Goal: Task Accomplishment & Management: Use online tool/utility

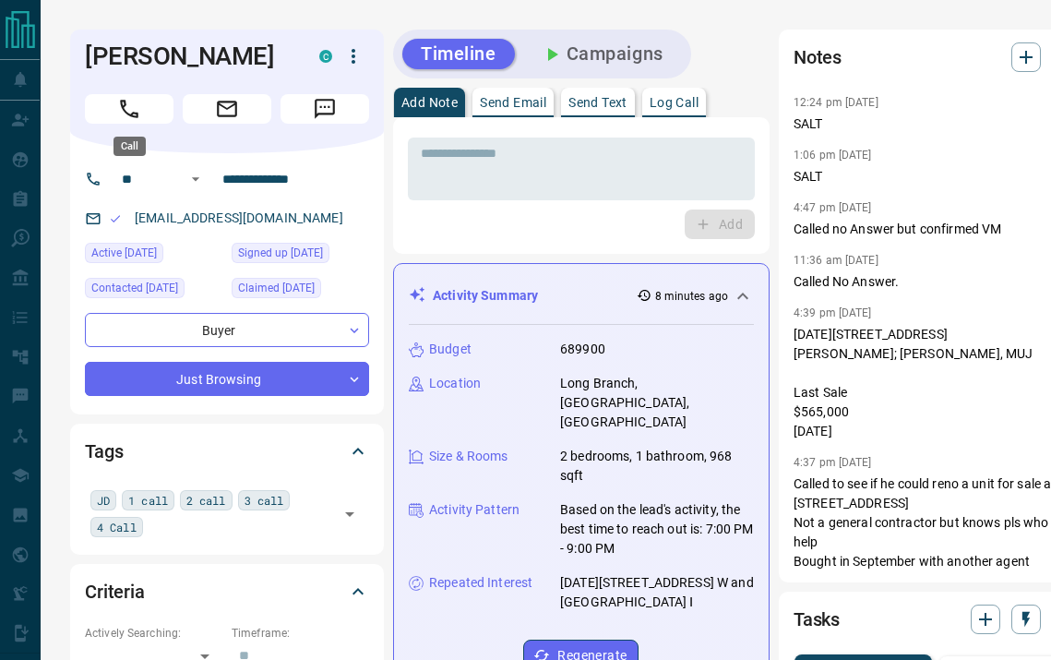
click at [156, 103] on button "Call" at bounding box center [129, 109] width 89 height 30
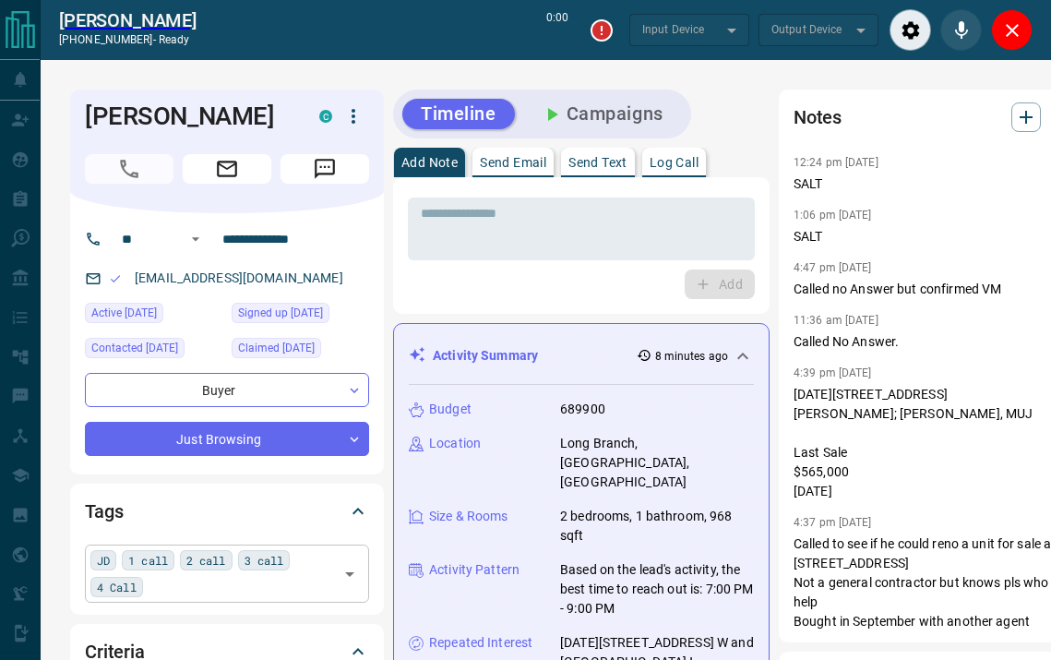
click at [173, 578] on div "JD 1 call 2 call 3 call 4 Call ​" at bounding box center [227, 573] width 284 height 57
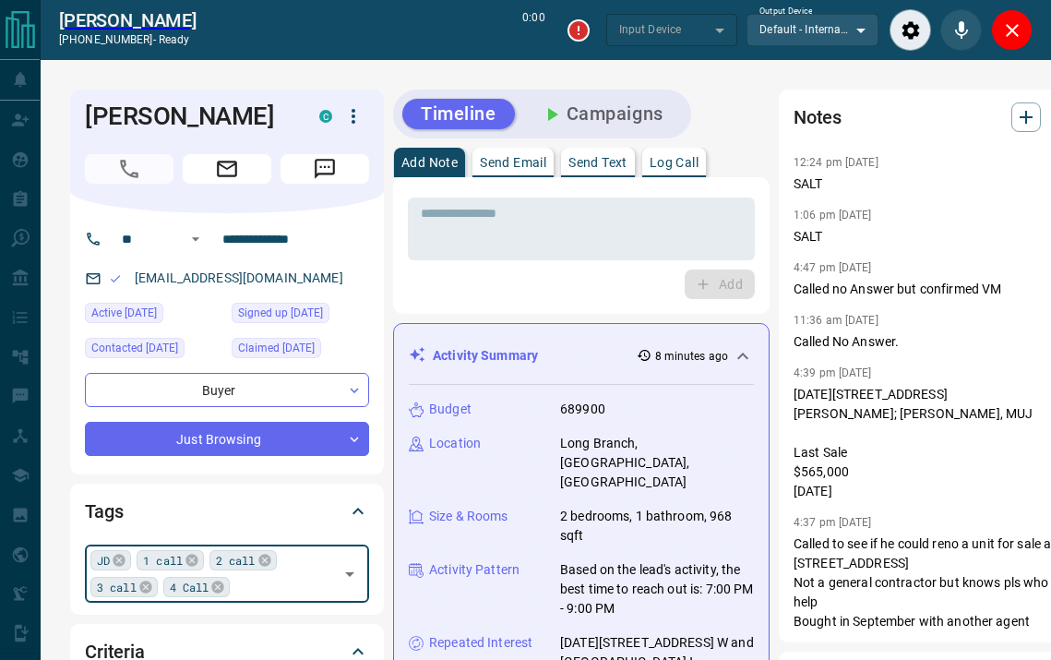
type input "*******"
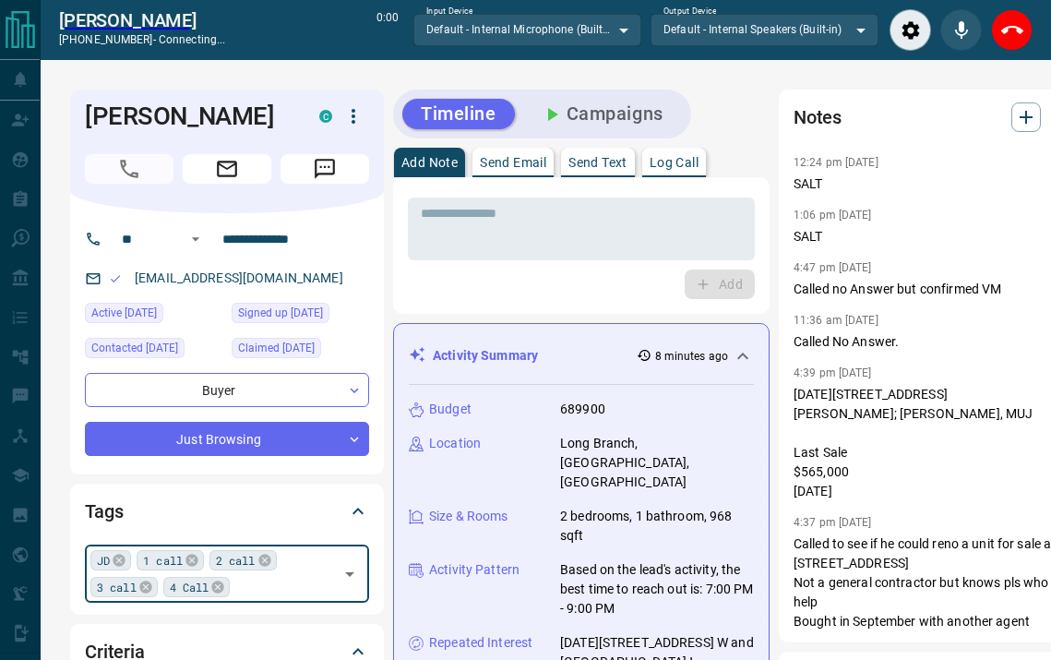
type input "*"
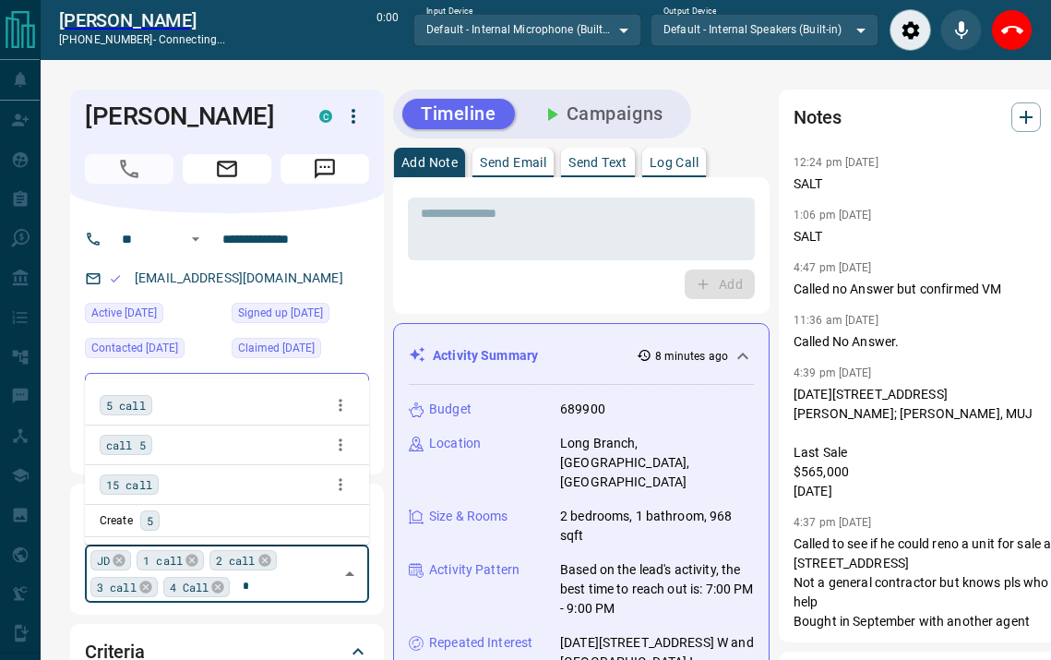
click at [138, 408] on span "5 call" at bounding box center [126, 405] width 40 height 18
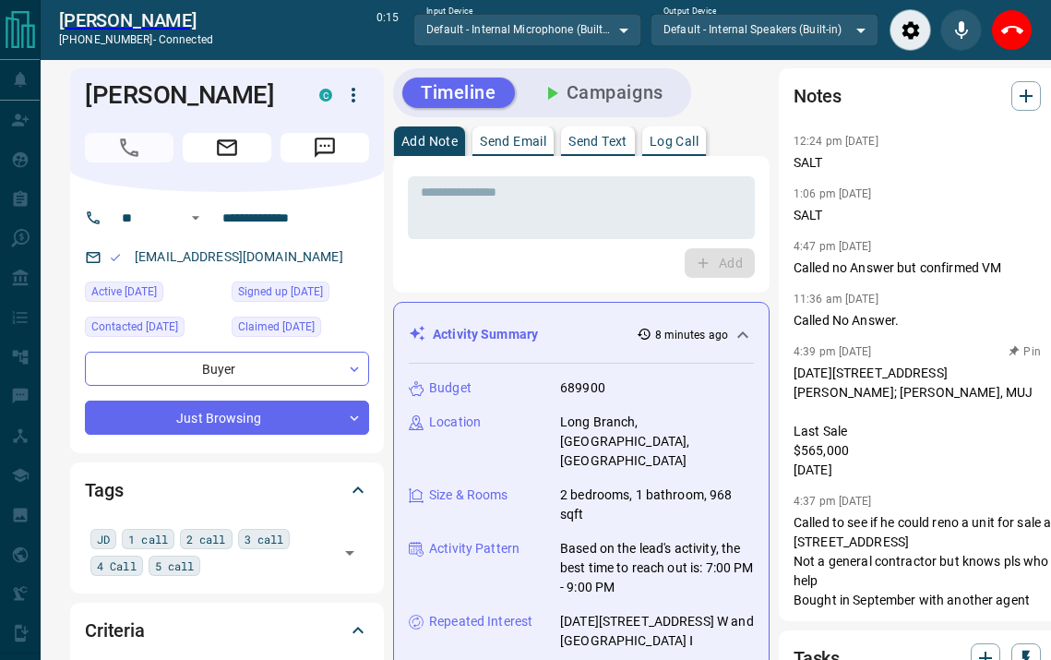
scroll to position [2, 0]
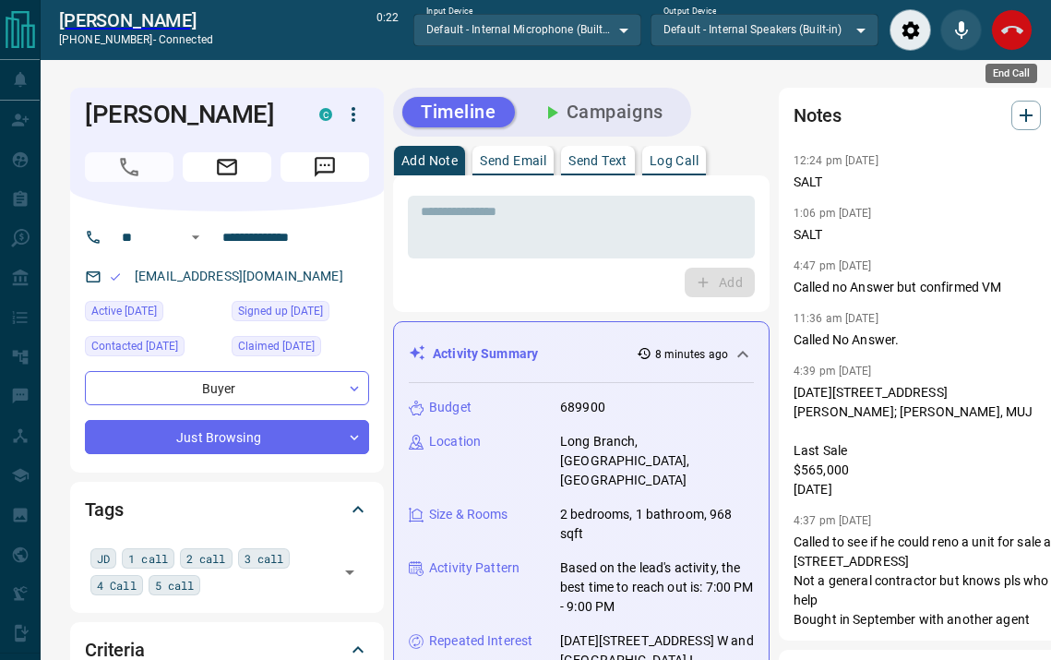
click at [1006, 32] on icon "End Call" at bounding box center [1013, 30] width 22 height 22
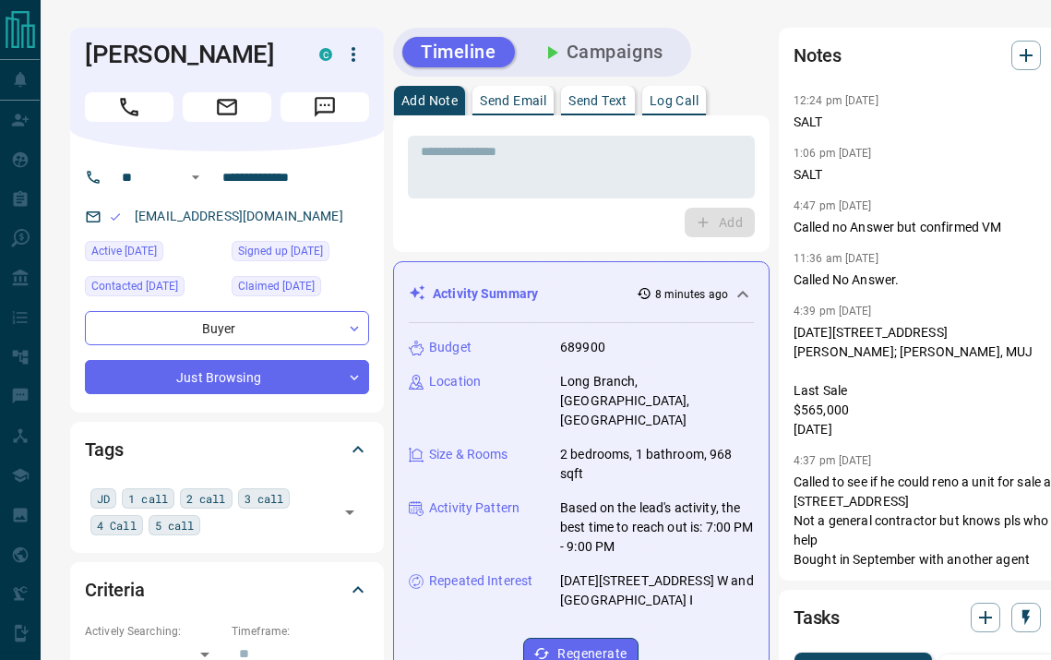
scroll to position [0, 0]
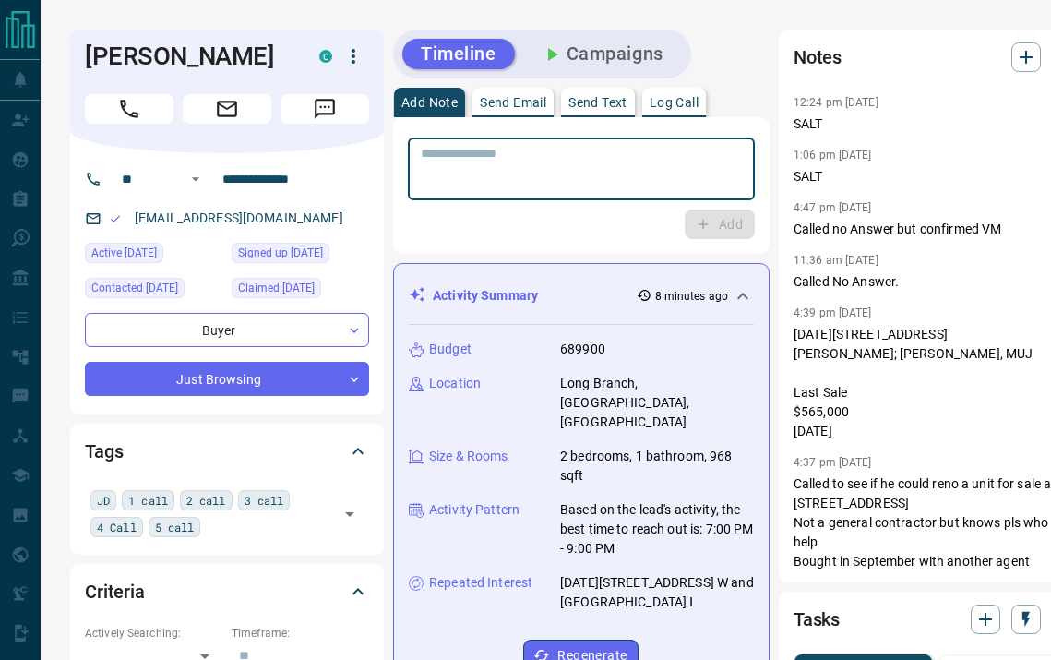
click at [554, 170] on textarea at bounding box center [581, 169] width 321 height 47
type textarea "*"
type textarea "****"
click at [702, 234] on button "Add" at bounding box center [720, 225] width 70 height 30
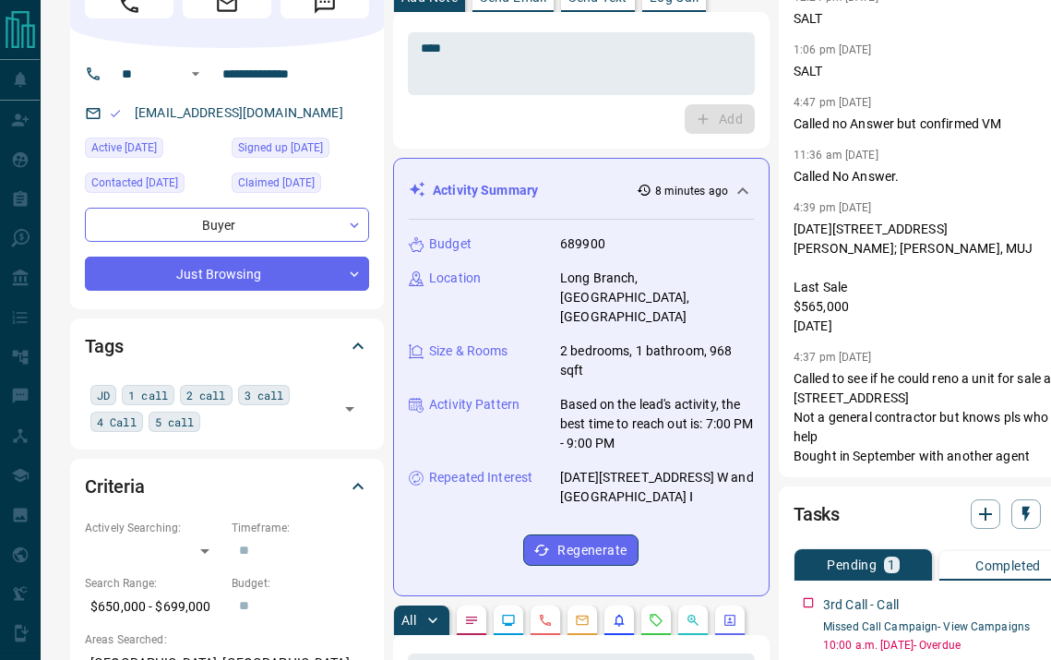
scroll to position [166, 0]
